Goal: Task Accomplishment & Management: Manage account settings

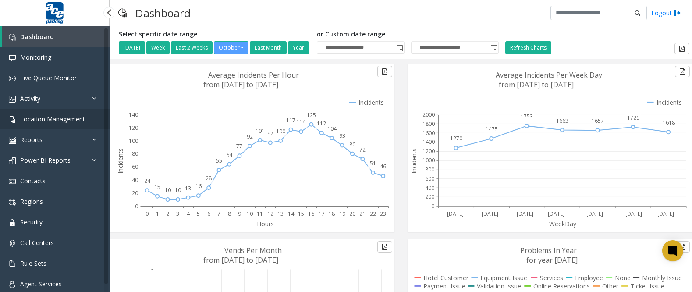
click at [73, 123] on span "Location Management" at bounding box center [52, 119] width 65 height 8
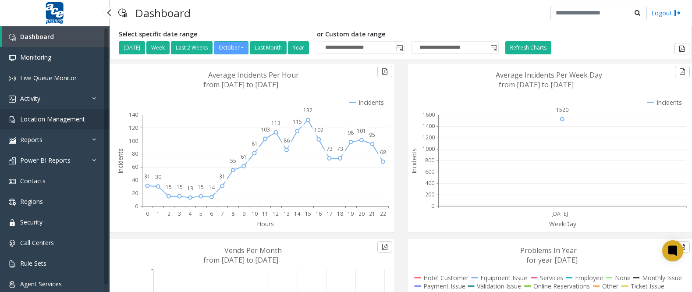
click at [86, 120] on link "Location Management" at bounding box center [55, 119] width 110 height 21
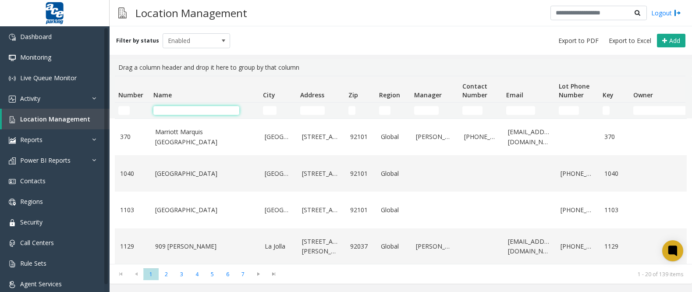
click at [197, 110] on input "Name Filter" at bounding box center [196, 110] width 86 height 9
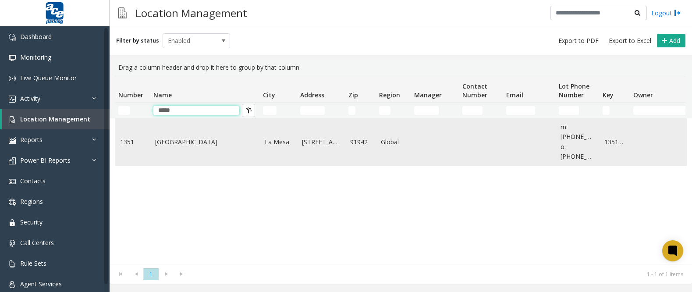
type input "*****"
click at [168, 145] on td "[GEOGRAPHIC_DATA]" at bounding box center [205, 142] width 110 height 46
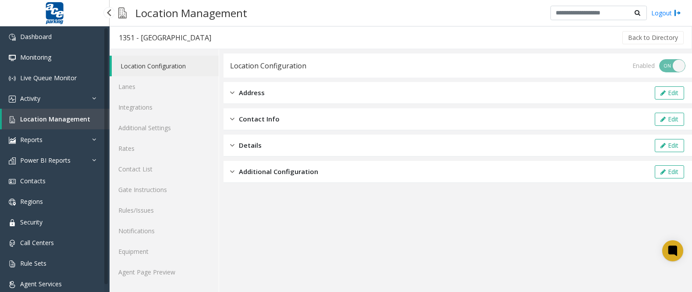
click at [45, 118] on span "Location Management" at bounding box center [55, 119] width 70 height 8
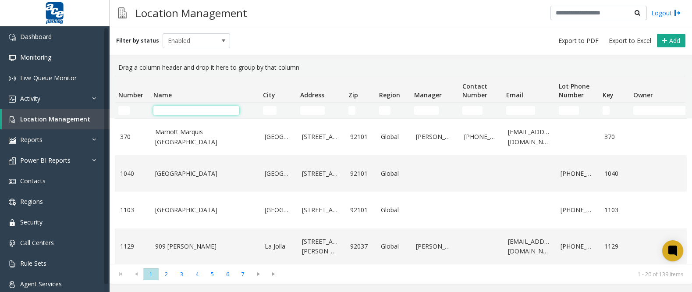
click at [185, 109] on input "Name Filter" at bounding box center [196, 110] width 86 height 9
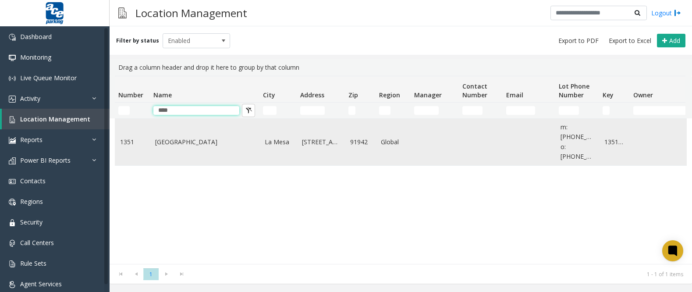
type input "****"
click at [194, 138] on link "[GEOGRAPHIC_DATA]" at bounding box center [204, 142] width 99 height 10
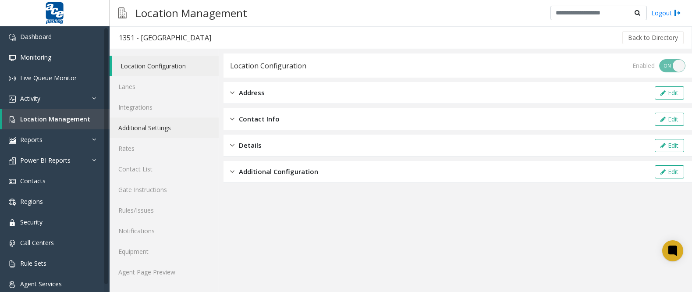
click at [185, 131] on link "Additional Settings" at bounding box center [164, 128] width 109 height 21
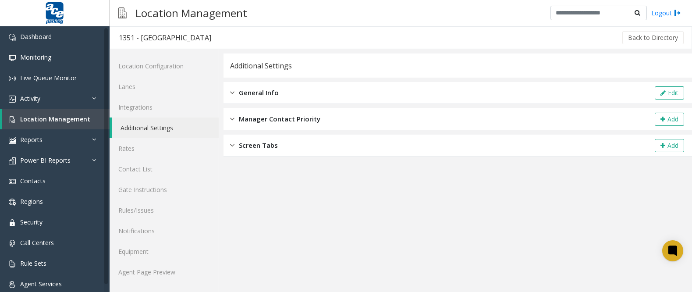
click at [652, 94] on div "General Info Edit" at bounding box center [458, 93] width 469 height 22
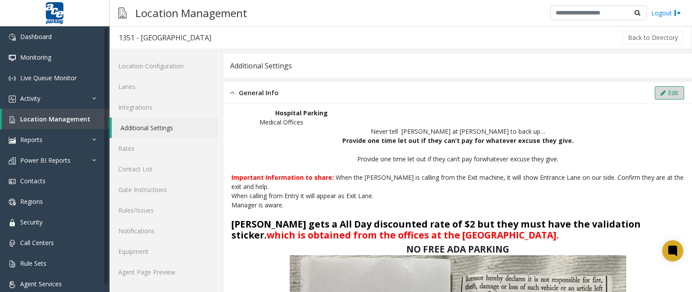
click at [665, 93] on button "Edit" at bounding box center [669, 92] width 29 height 13
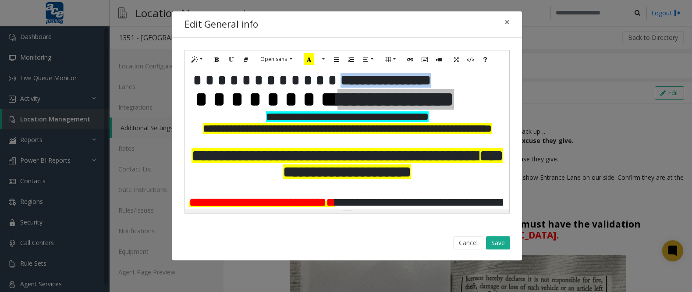
drag, startPoint x: 287, startPoint y: 81, endPoint x: 403, endPoint y: 80, distance: 115.3
click at [403, 80] on p "**********" at bounding box center [347, 80] width 316 height 15
copy span "**********"
click at [501, 239] on button "Save" at bounding box center [498, 242] width 24 height 13
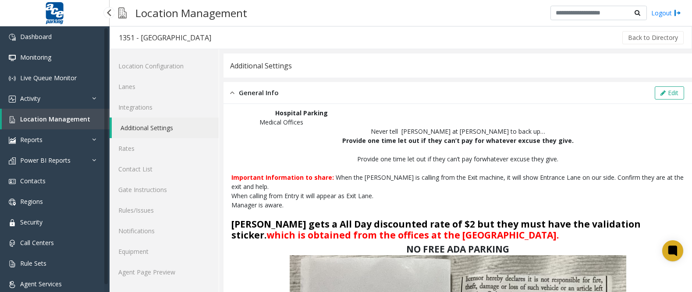
click at [84, 124] on link "Location Management" at bounding box center [56, 119] width 108 height 21
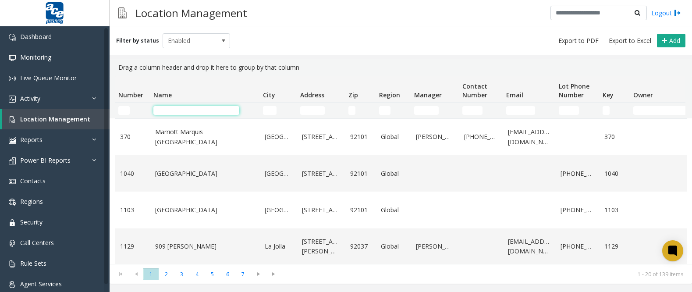
click at [173, 112] on input "Name Filter" at bounding box center [196, 110] width 86 height 9
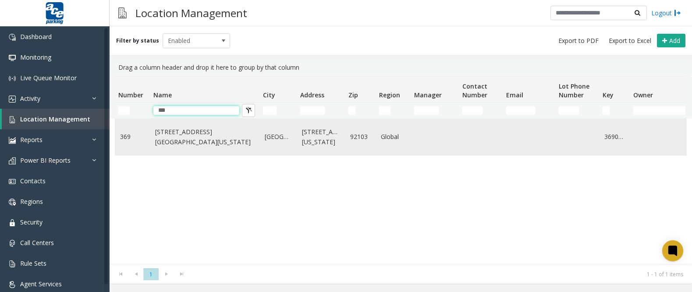
type input "***"
click at [217, 143] on td "[STREET_ADDRESS][GEOGRAPHIC_DATA][US_STATE]" at bounding box center [205, 137] width 110 height 36
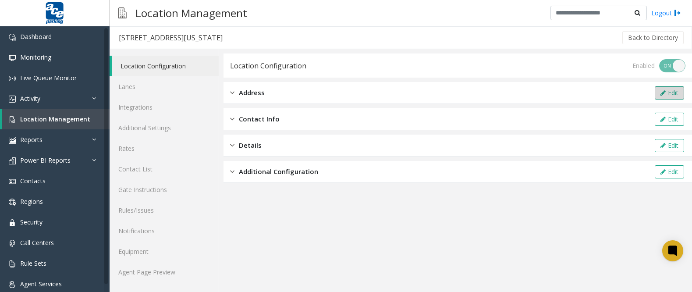
click at [661, 95] on icon at bounding box center [663, 93] width 5 height 6
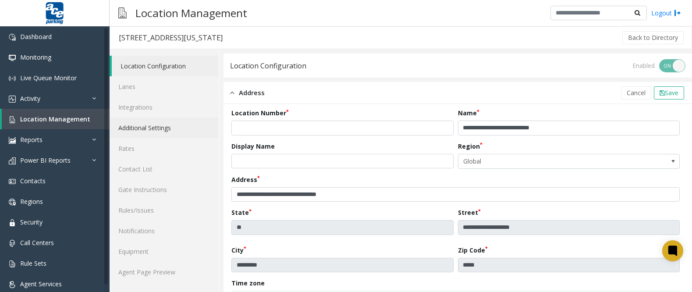
click at [160, 126] on link "Additional Settings" at bounding box center [164, 128] width 109 height 21
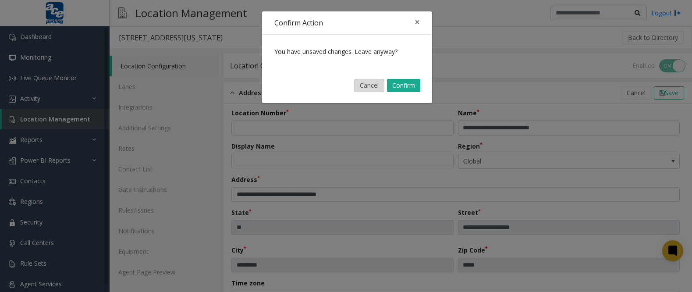
click at [370, 85] on button "Cancel" at bounding box center [369, 85] width 30 height 13
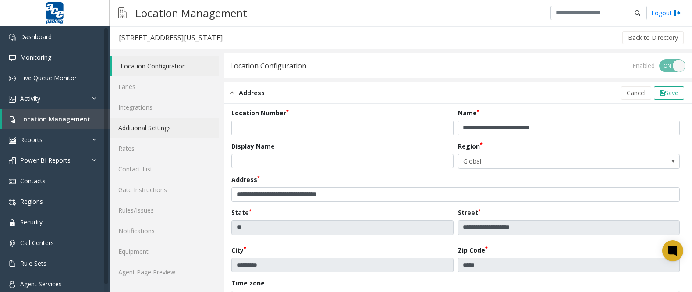
click at [173, 125] on link "Additional Settings" at bounding box center [164, 128] width 109 height 21
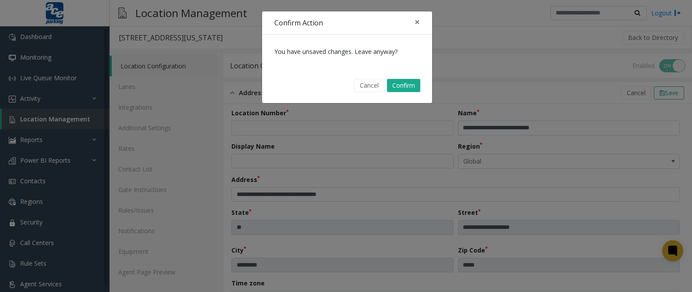
click at [531, 69] on div "Confirm Action × You have unsaved changes. Leave anyway? Cancel Confirm" at bounding box center [346, 146] width 692 height 292
click at [405, 88] on button "Confirm" at bounding box center [403, 85] width 33 height 13
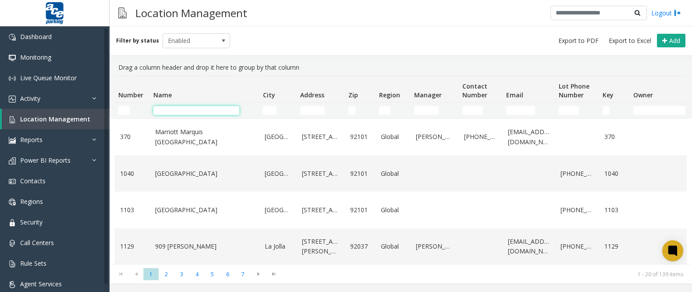
click at [213, 110] on input "Name Filter" at bounding box center [196, 110] width 86 height 9
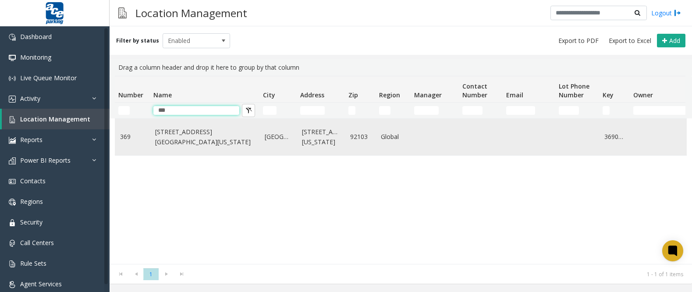
type input "***"
click at [178, 133] on link "[STREET_ADDRESS][GEOGRAPHIC_DATA][US_STATE]" at bounding box center [204, 137] width 99 height 20
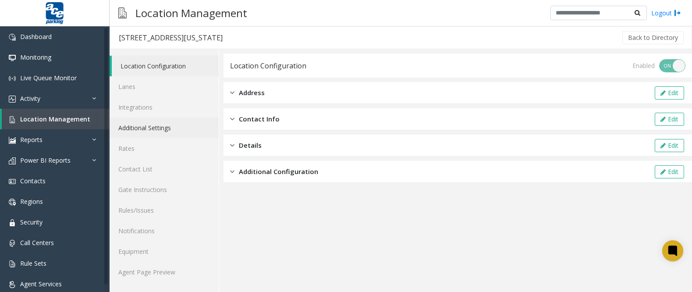
click at [163, 128] on link "Additional Settings" at bounding box center [164, 128] width 109 height 21
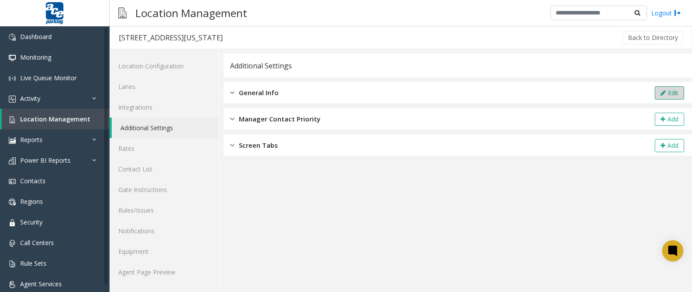
click at [670, 96] on button "Edit" at bounding box center [669, 92] width 29 height 13
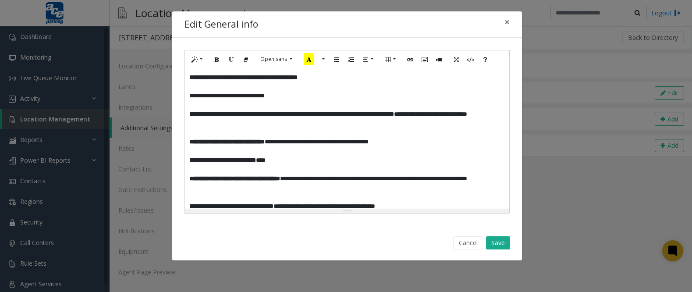
click at [189, 78] on div "**********" at bounding box center [347, 138] width 324 height 140
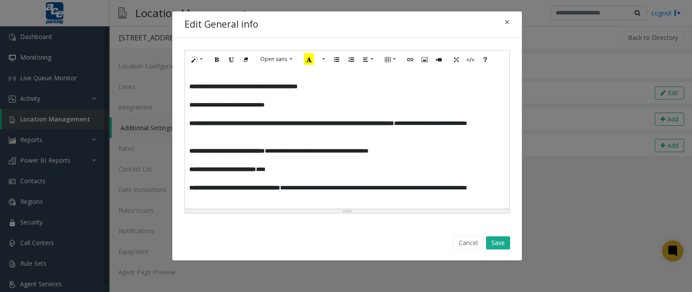
paste div
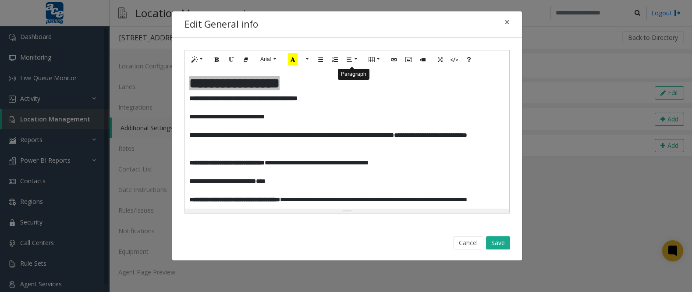
click at [349, 62] on icon "Paragraph" at bounding box center [349, 58] width 5 height 7
click at [371, 76] on icon "Align center (CTRL+SHIFT+E)" at bounding box center [368, 75] width 5 height 7
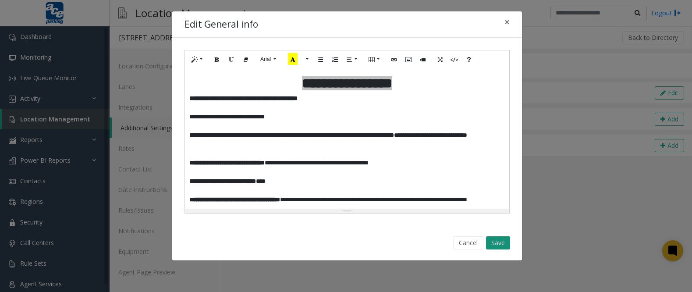
click at [497, 243] on button "Save" at bounding box center [498, 242] width 24 height 13
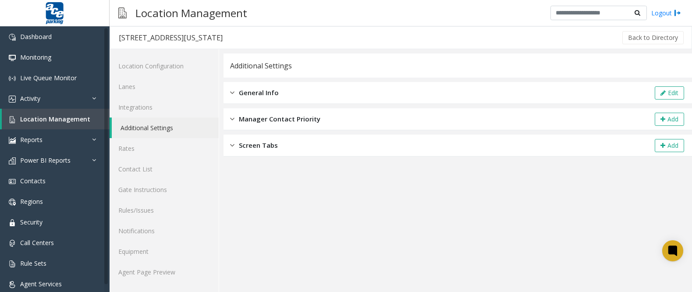
click at [175, 124] on link "Additional Settings" at bounding box center [165, 128] width 107 height 21
